Goal: Task Accomplishment & Management: Manage account settings

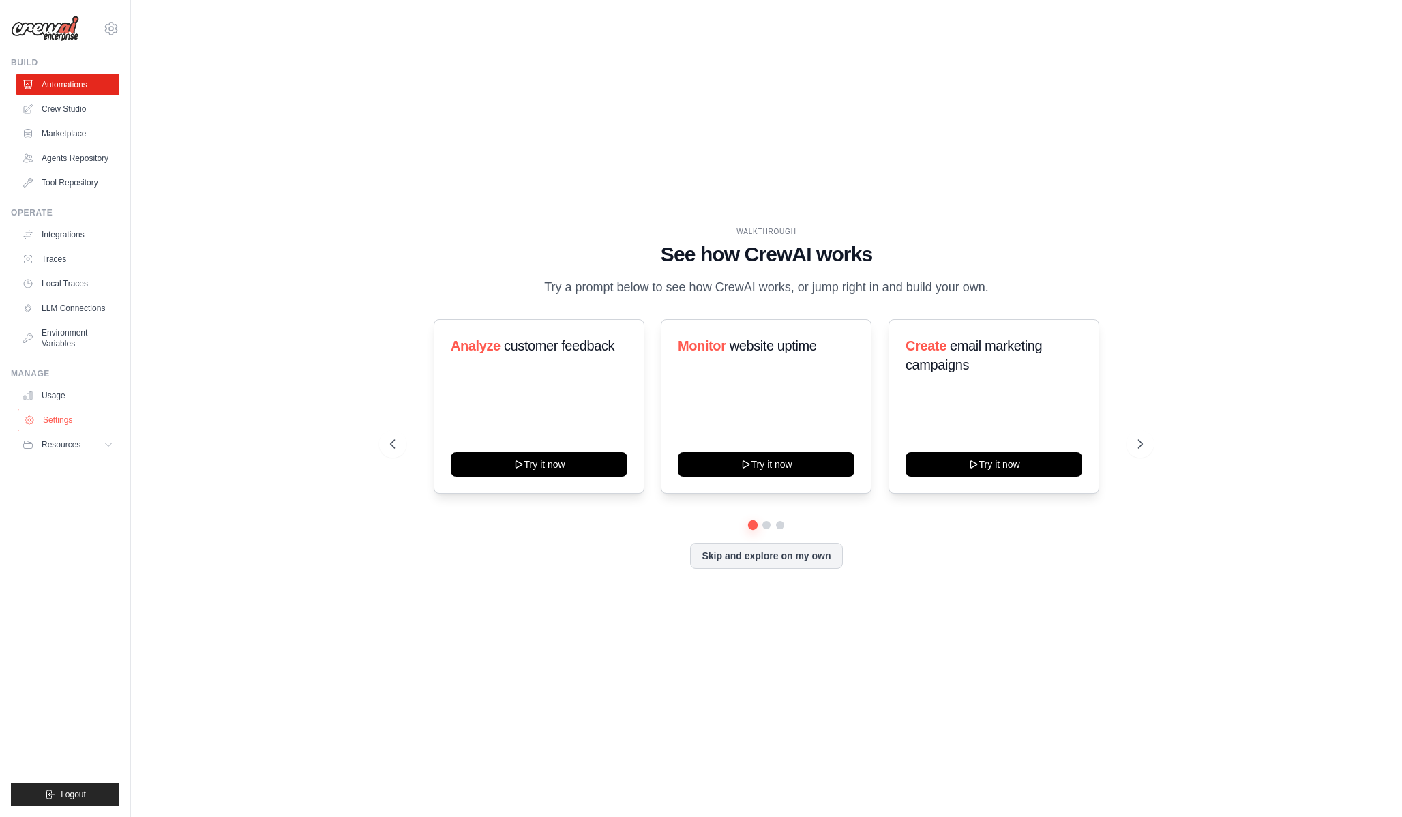
click at [76, 418] on link "Settings" at bounding box center [69, 420] width 103 height 22
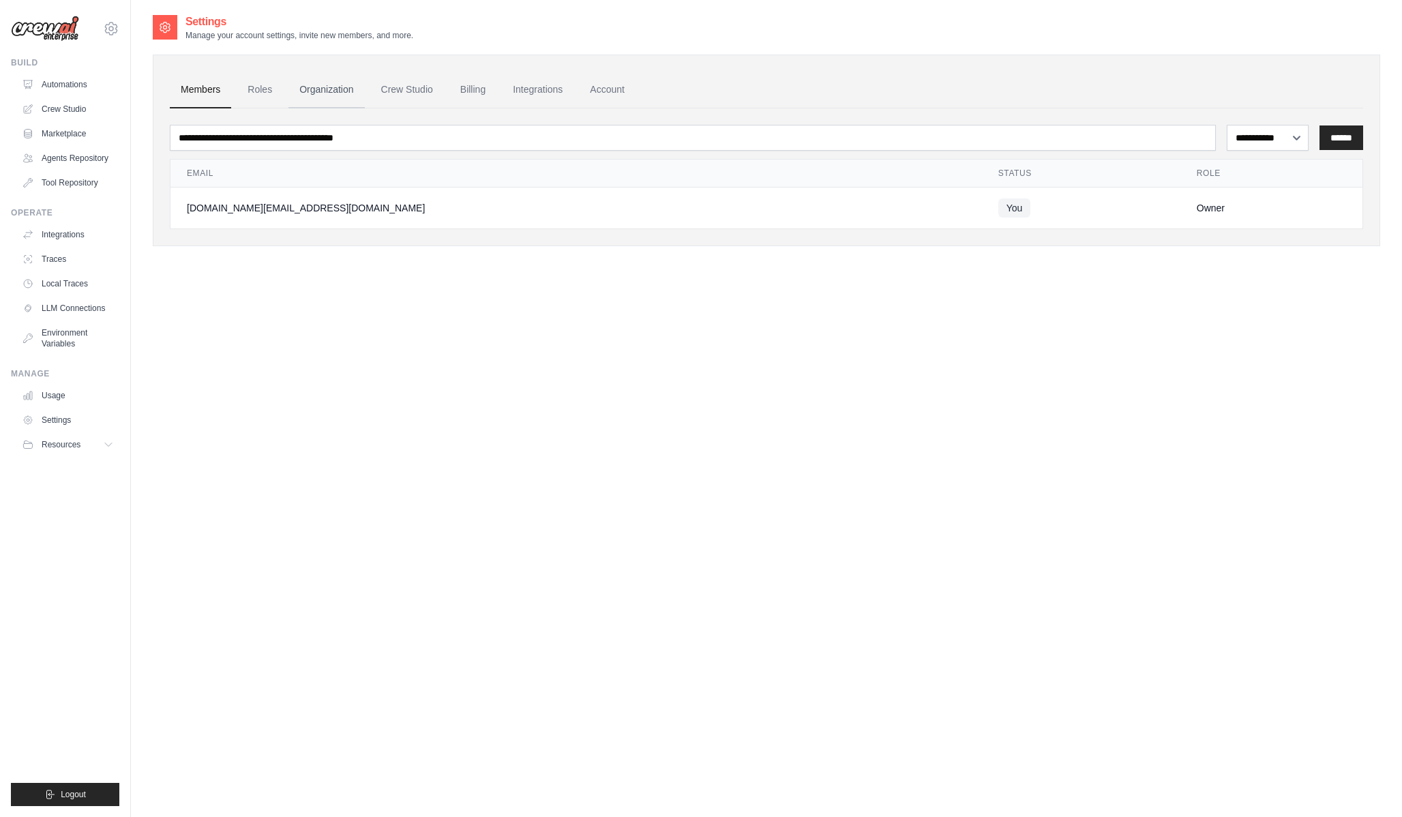
click at [333, 97] on link "Organization" at bounding box center [326, 90] width 76 height 37
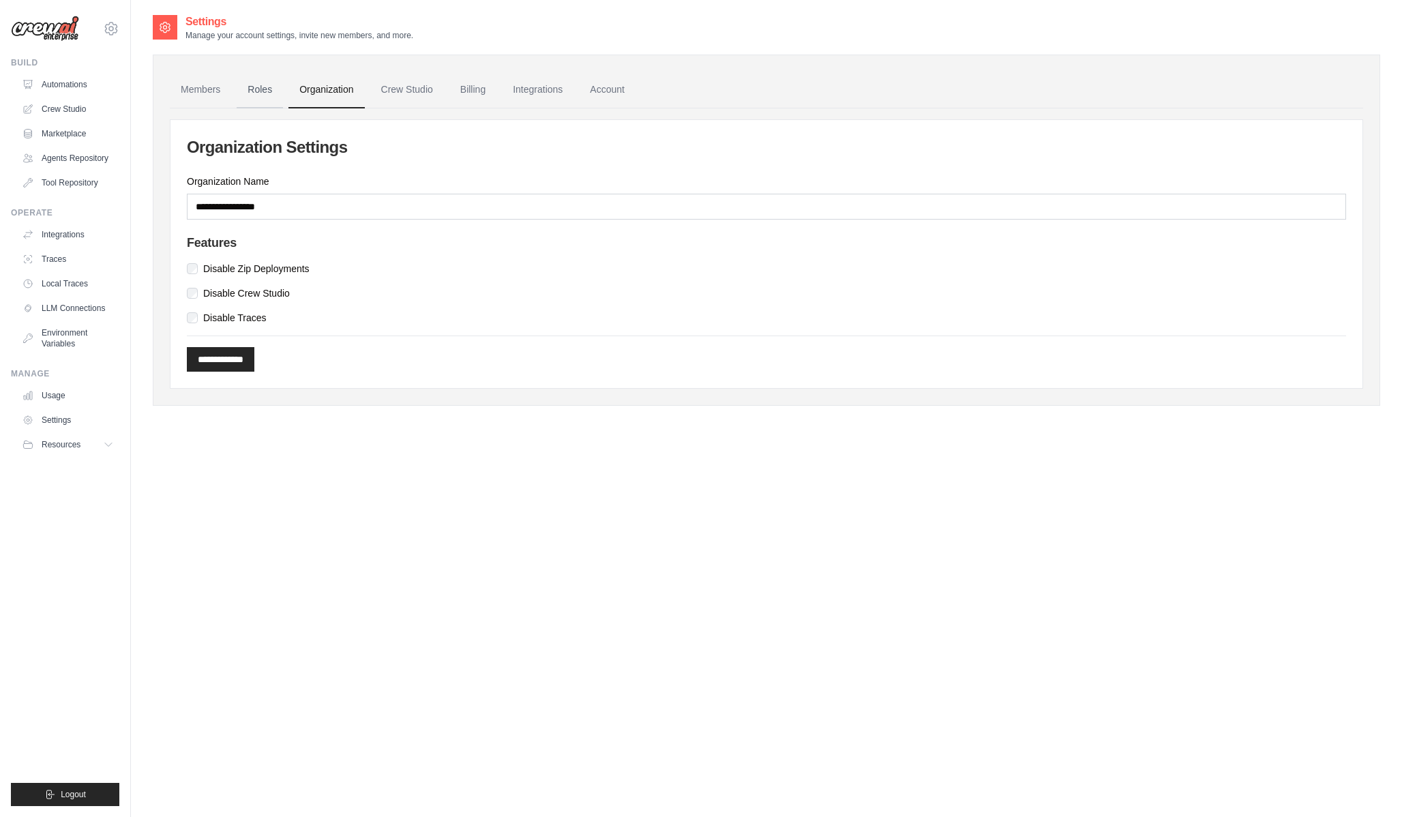
click at [263, 88] on link "Roles" at bounding box center [260, 90] width 46 height 37
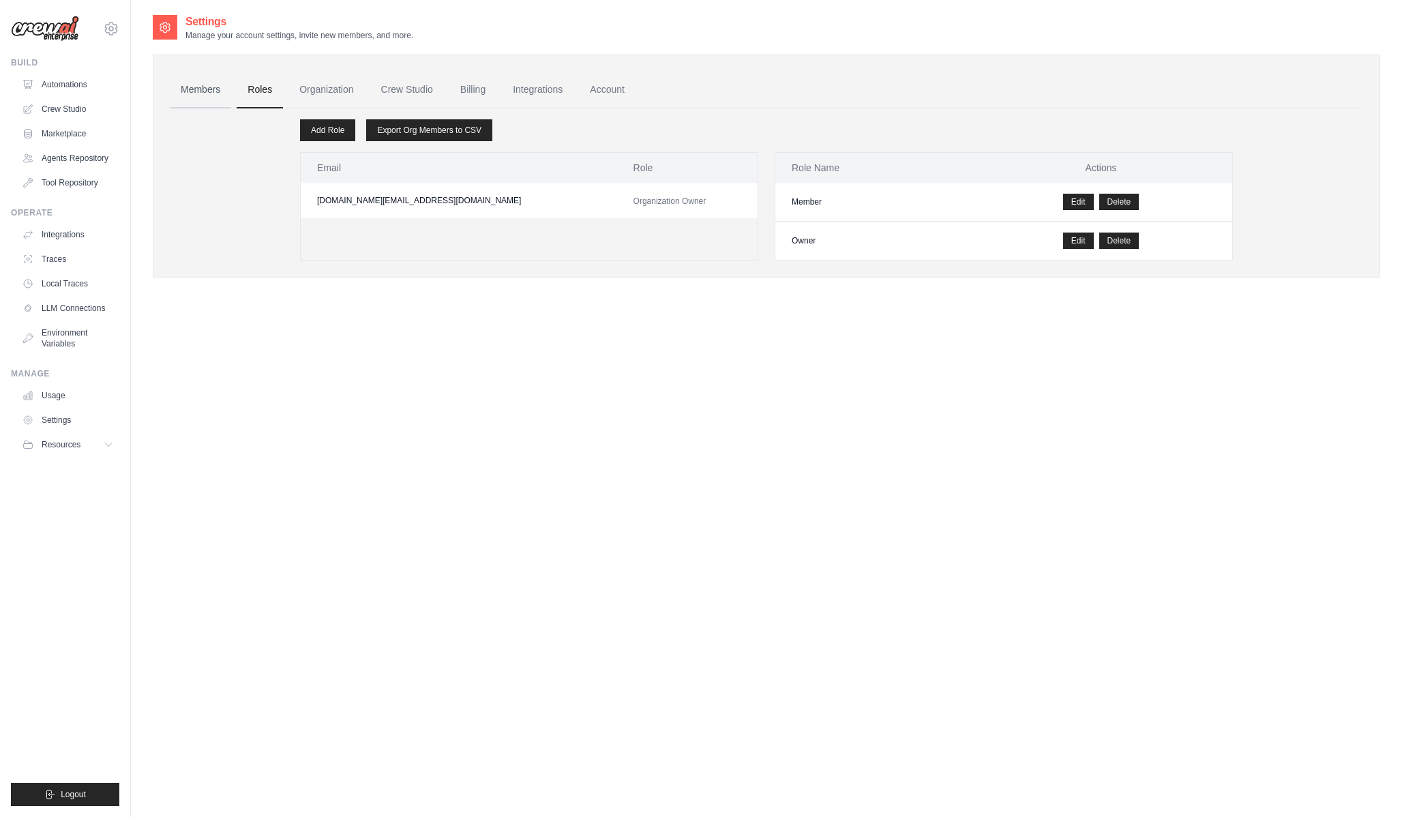
click at [204, 91] on link "Members" at bounding box center [200, 90] width 61 height 37
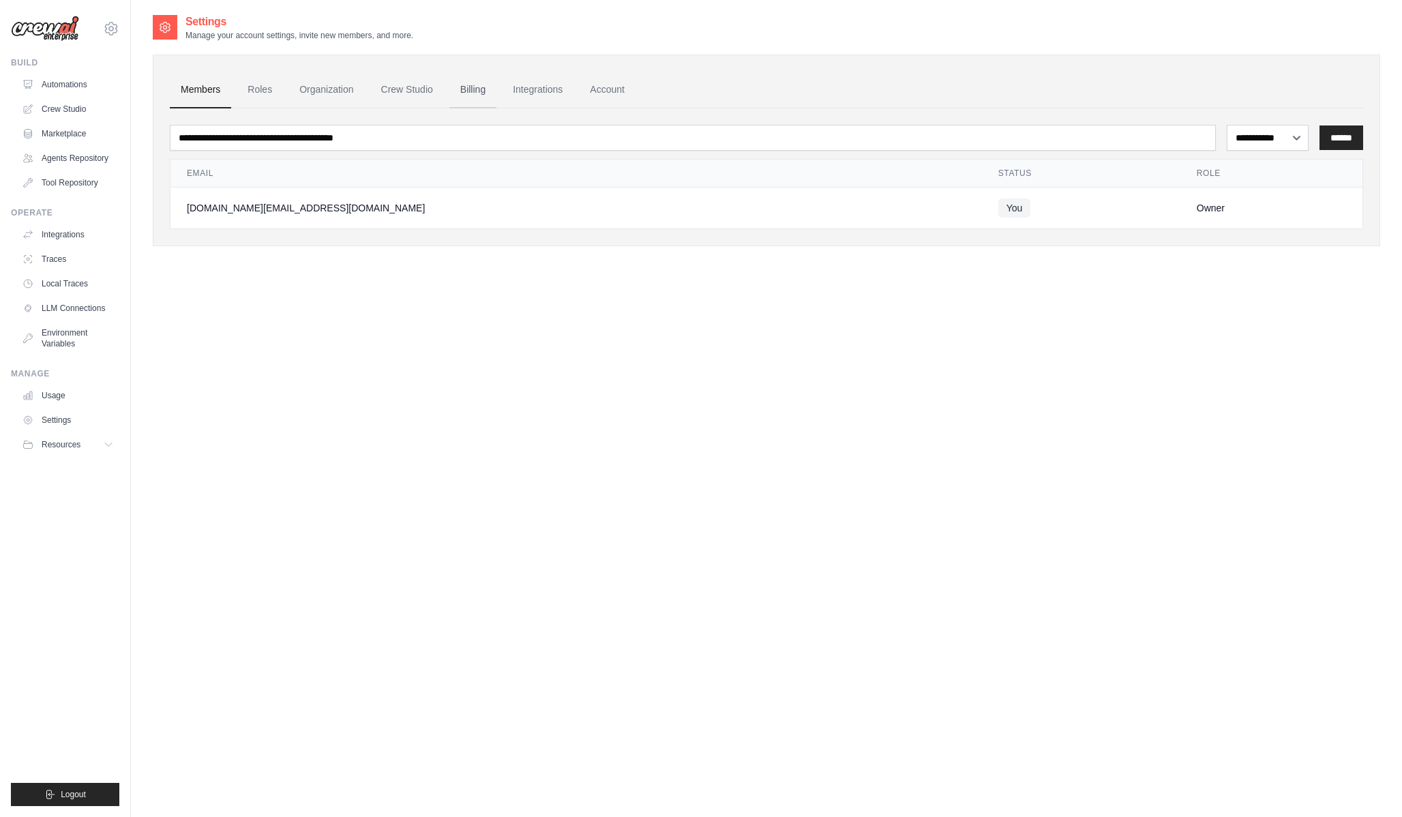
click at [459, 88] on link "Billing" at bounding box center [472, 90] width 47 height 37
